Goal: Register for event/course

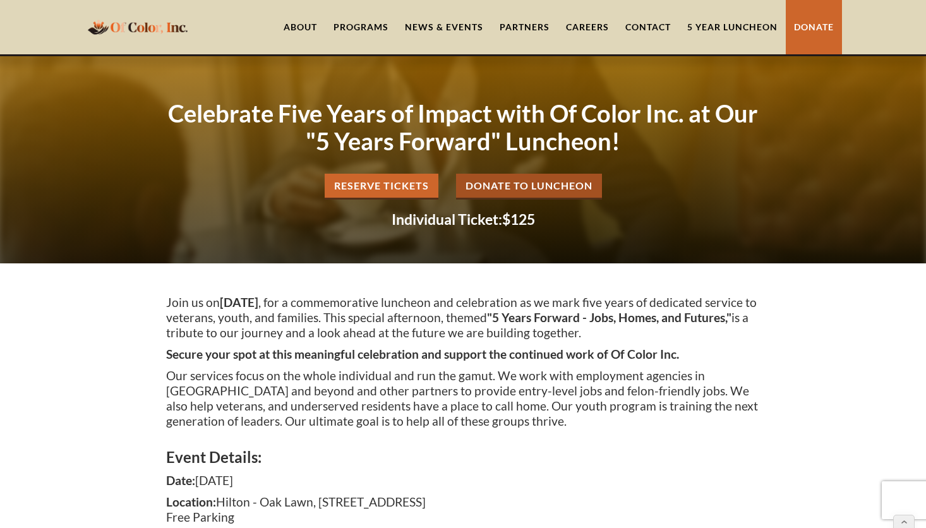
scroll to position [2652, 0]
